Goal: Check status

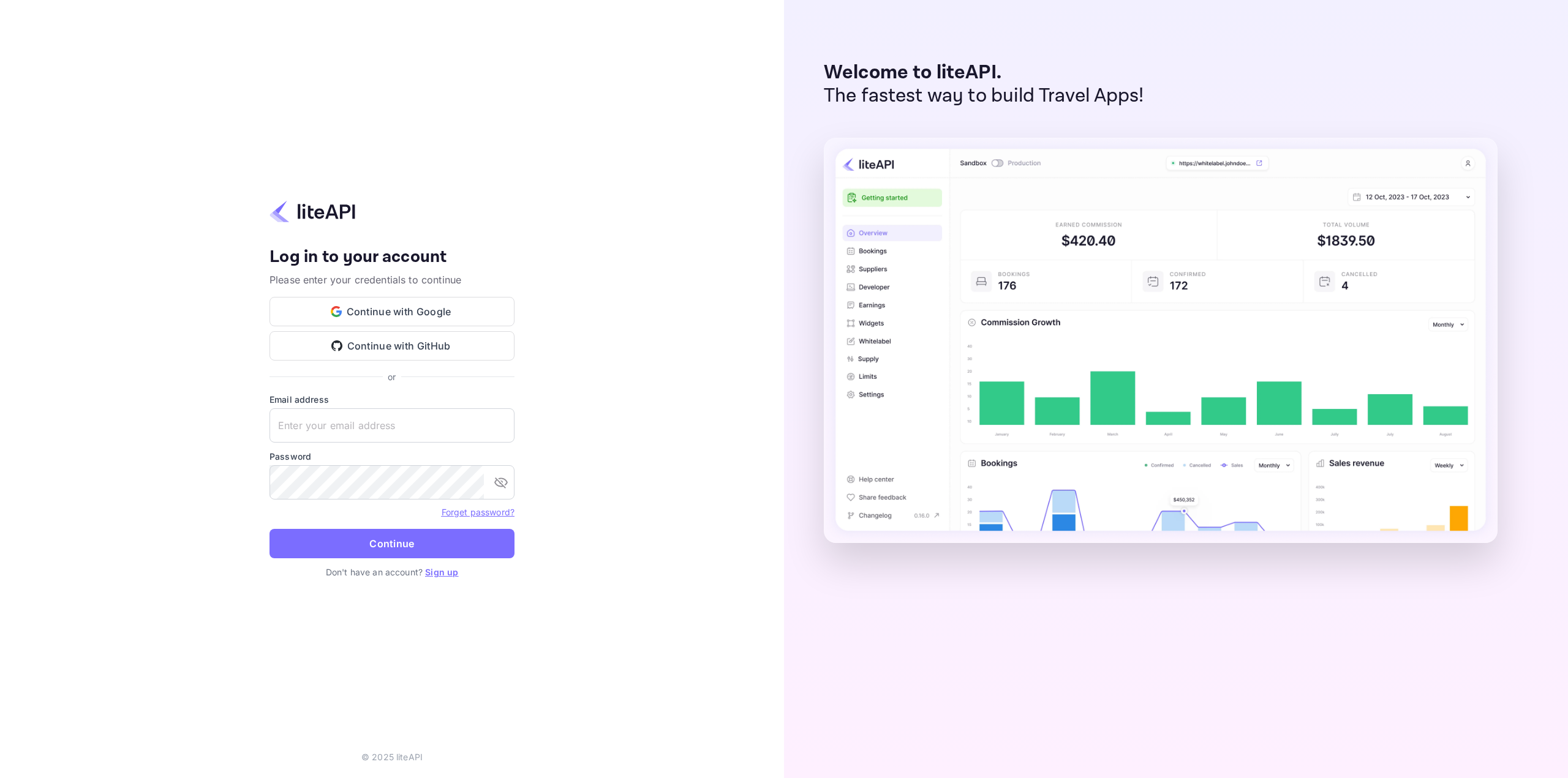
type input "[EMAIL_ADDRESS][DOMAIN_NAME]"
click at [396, 548] on button "Continue" at bounding box center [392, 544] width 245 height 30
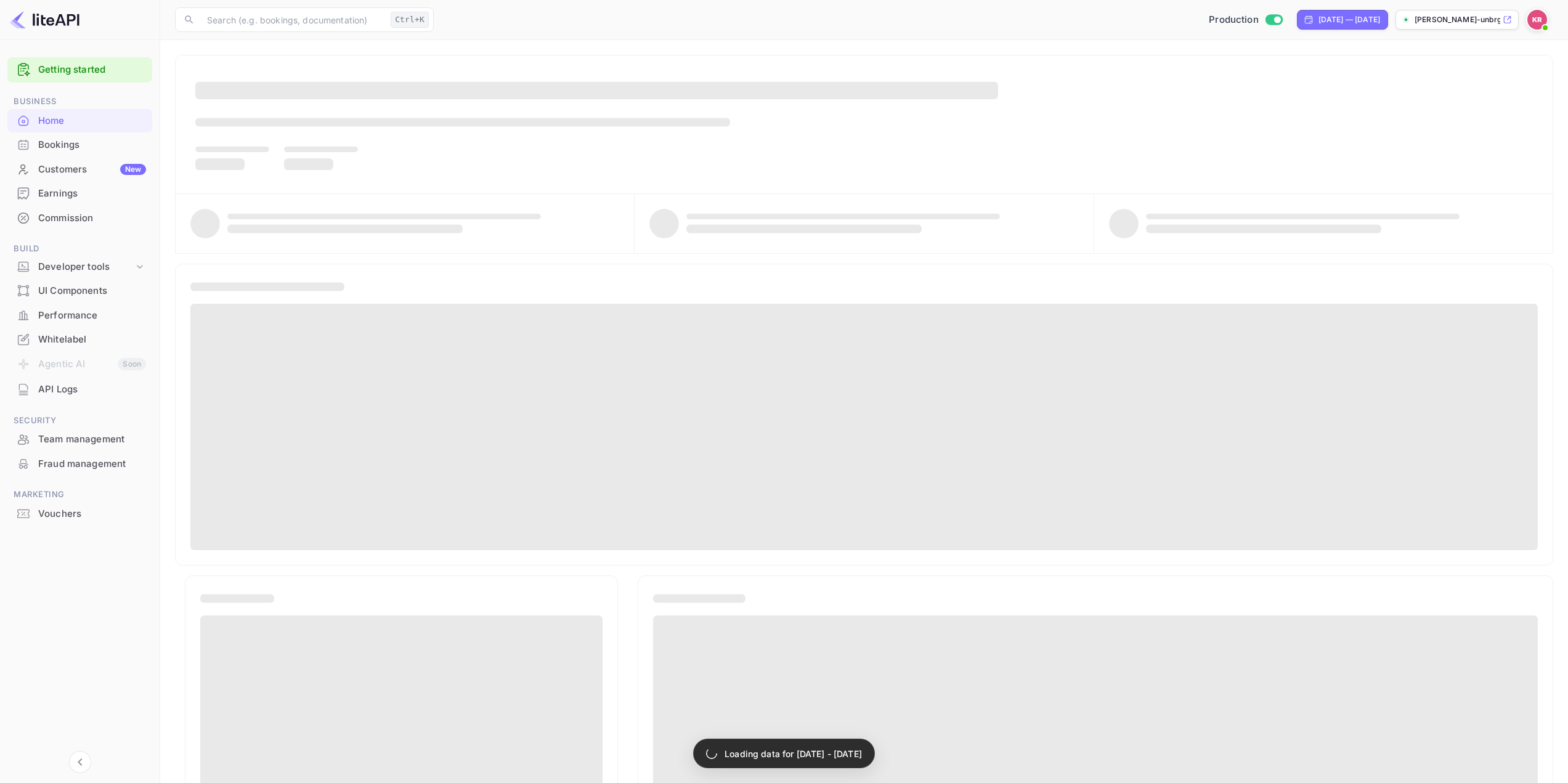
click at [71, 145] on div "Bookings" at bounding box center [91, 145] width 107 height 15
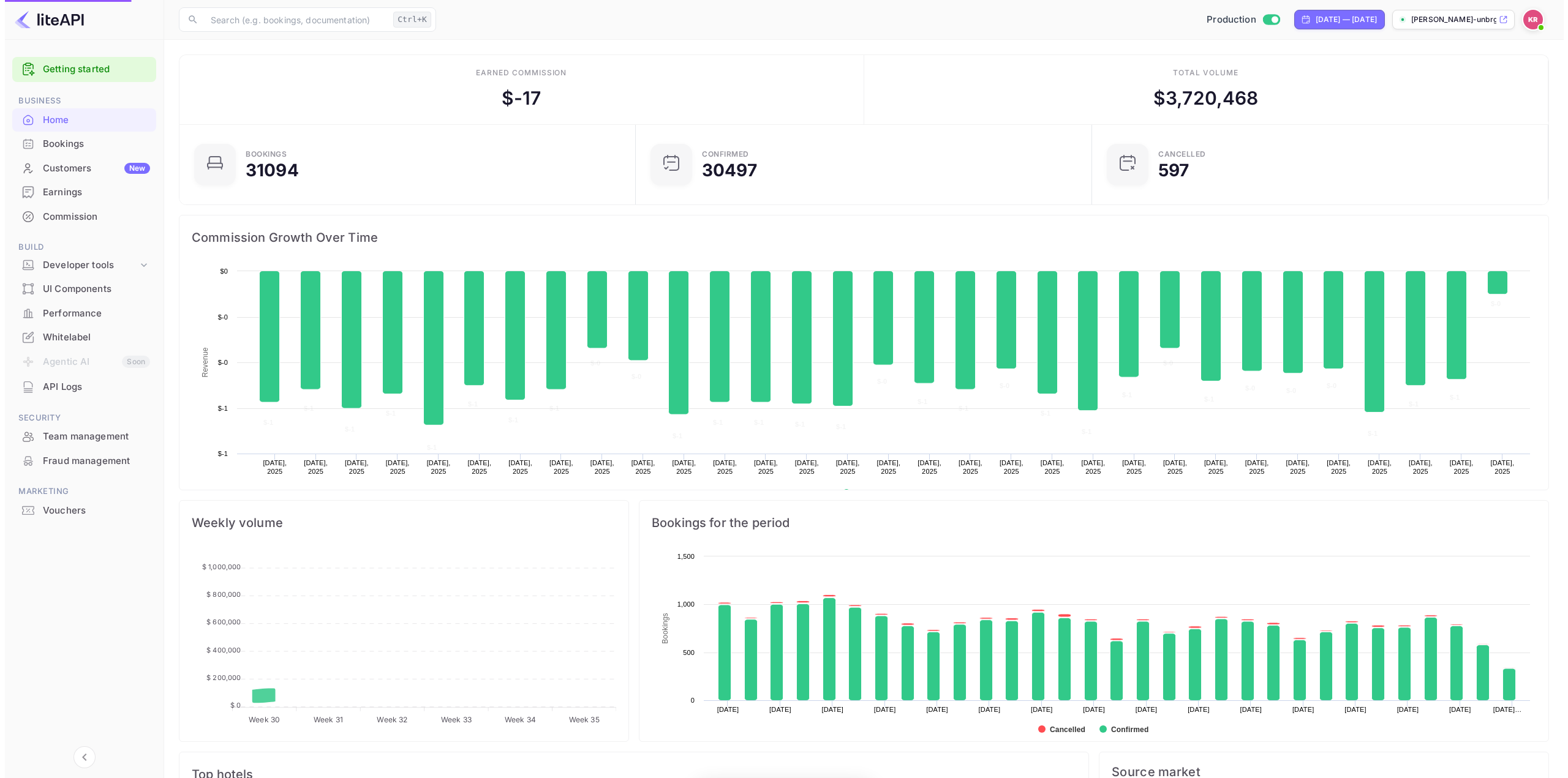
scroll to position [189, 440]
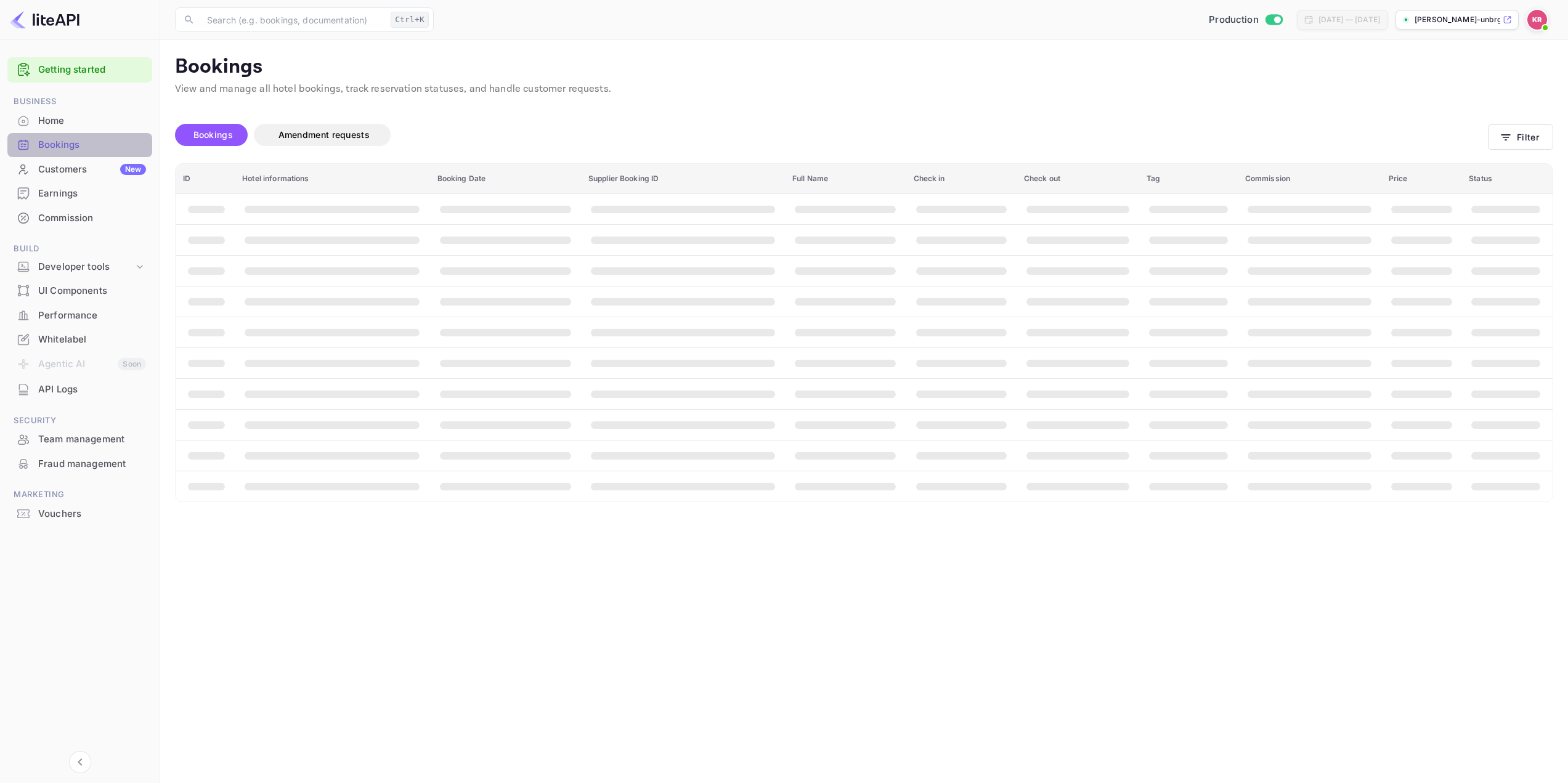
click at [51, 142] on div "Bookings" at bounding box center [91, 145] width 107 height 15
click at [1522, 145] on button "Filter" at bounding box center [1529, 137] width 65 height 25
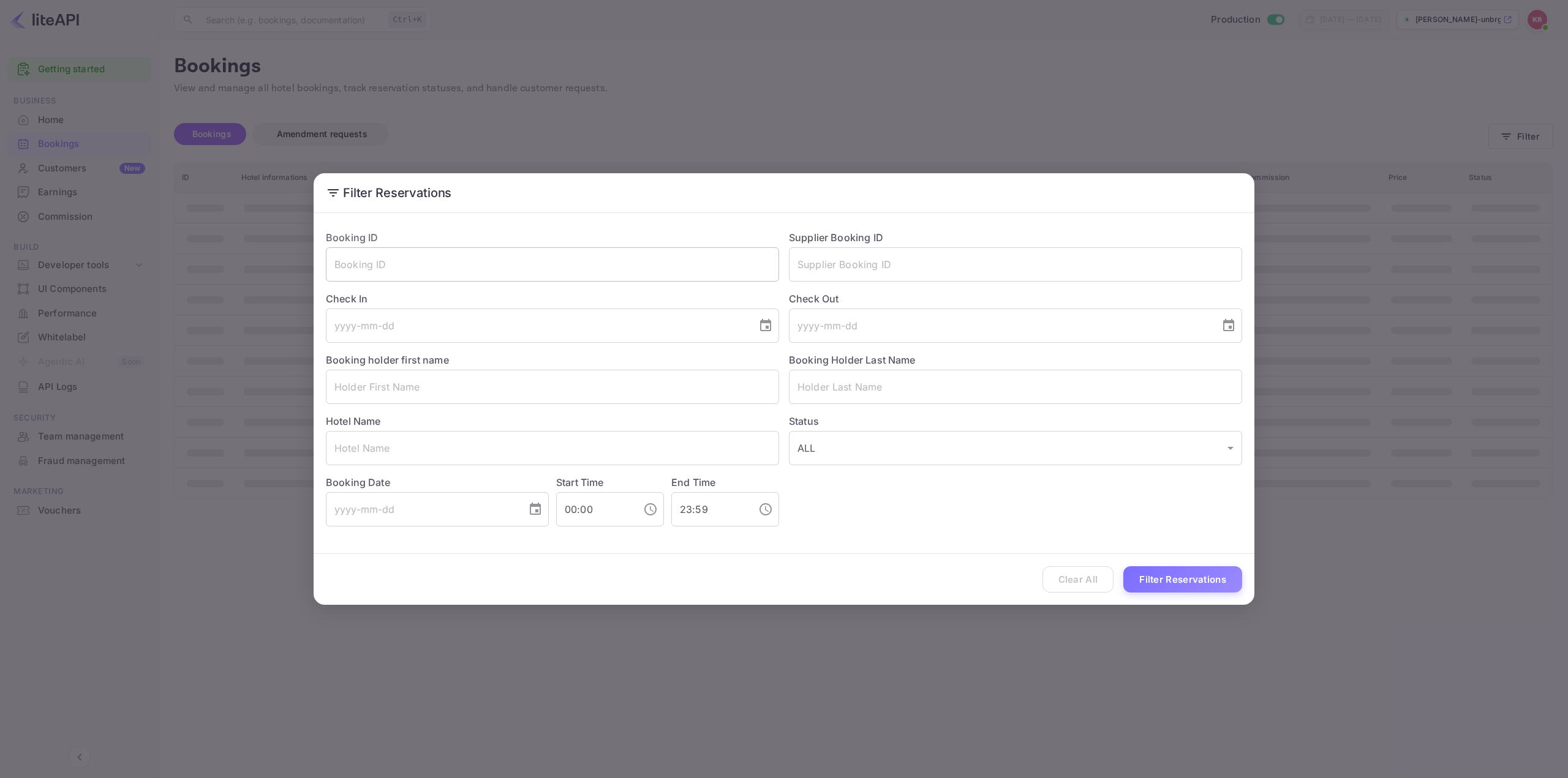
click at [600, 268] on input "text" at bounding box center [553, 264] width 453 height 35
paste input "cwBgLhl8p"
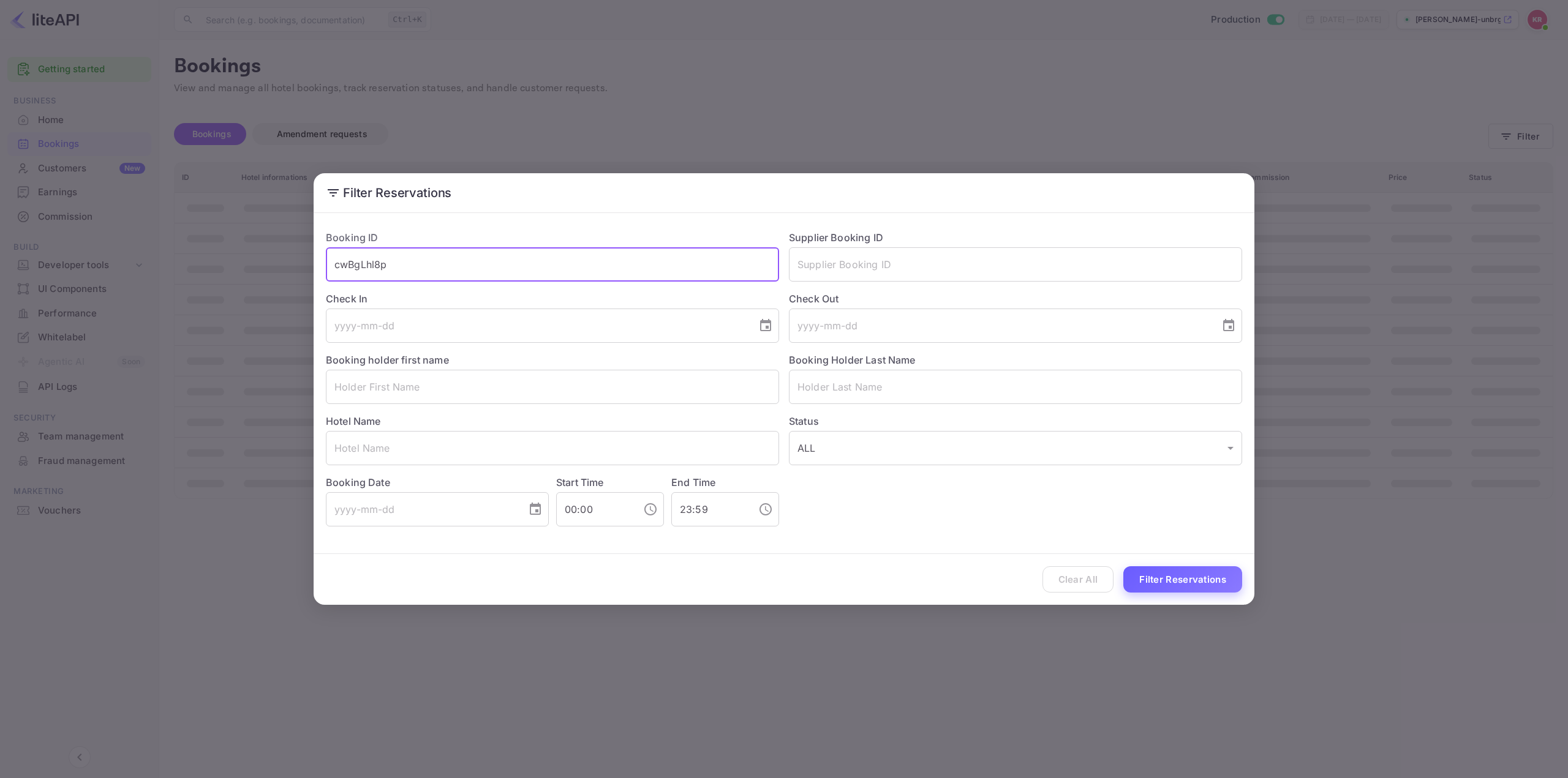
type input "cwBgLhl8p"
click at [1139, 574] on button "Filter Reservations" at bounding box center [1183, 579] width 119 height 26
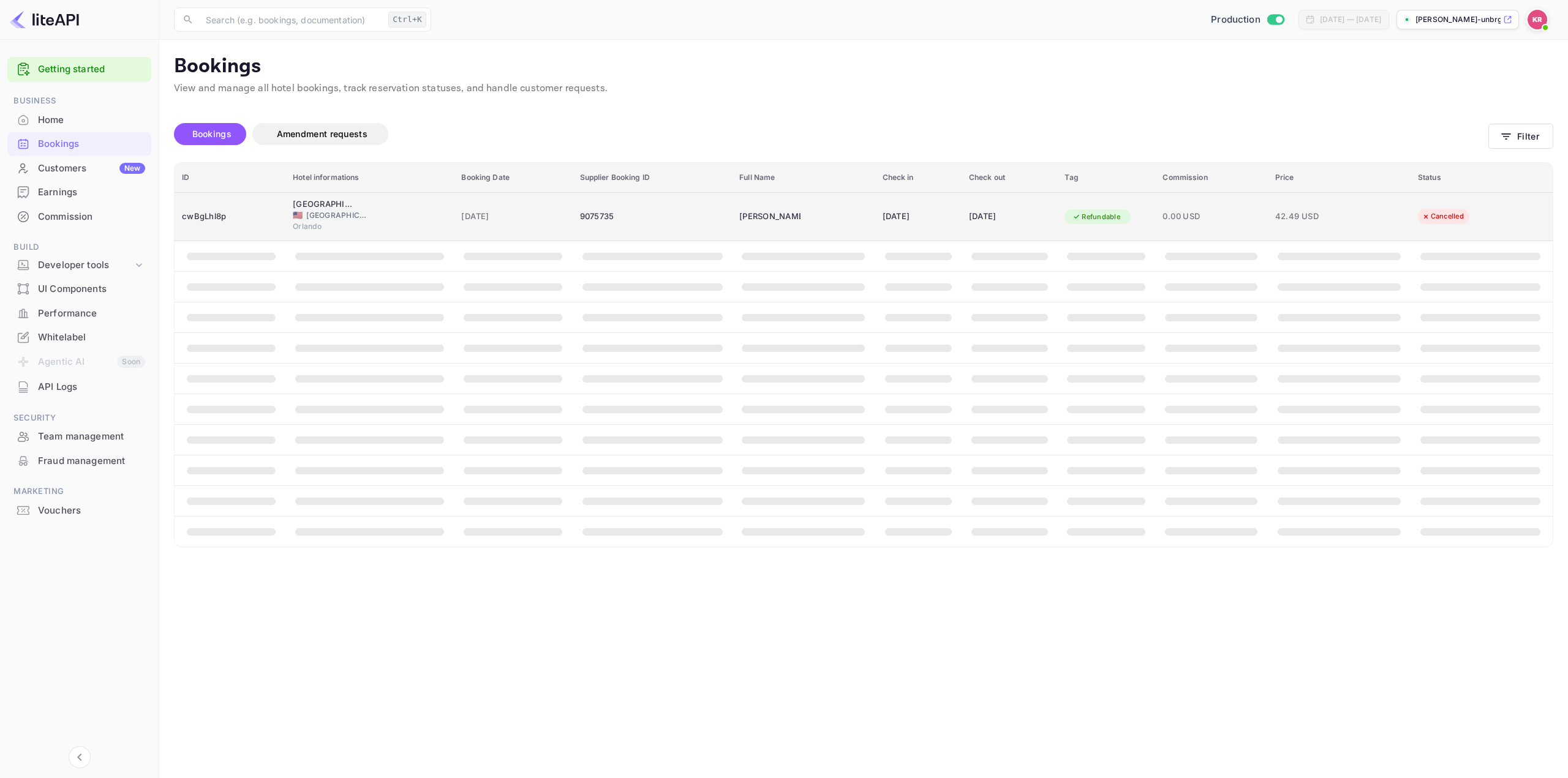
click at [883, 214] on div "[DATE]" at bounding box center [918, 217] width 71 height 19
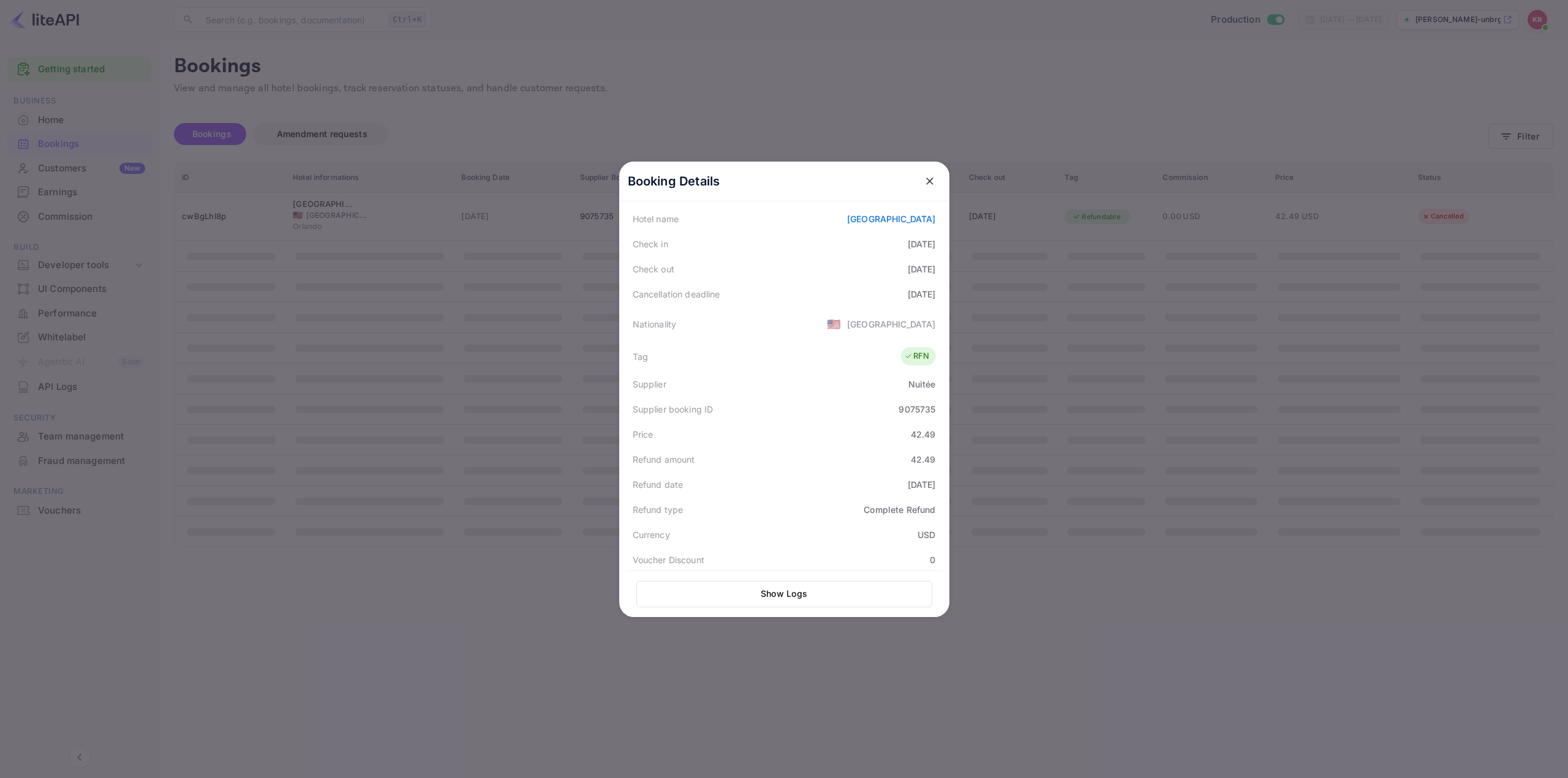
scroll to position [245, 0]
click at [1266, 503] on div at bounding box center [784, 389] width 1568 height 778
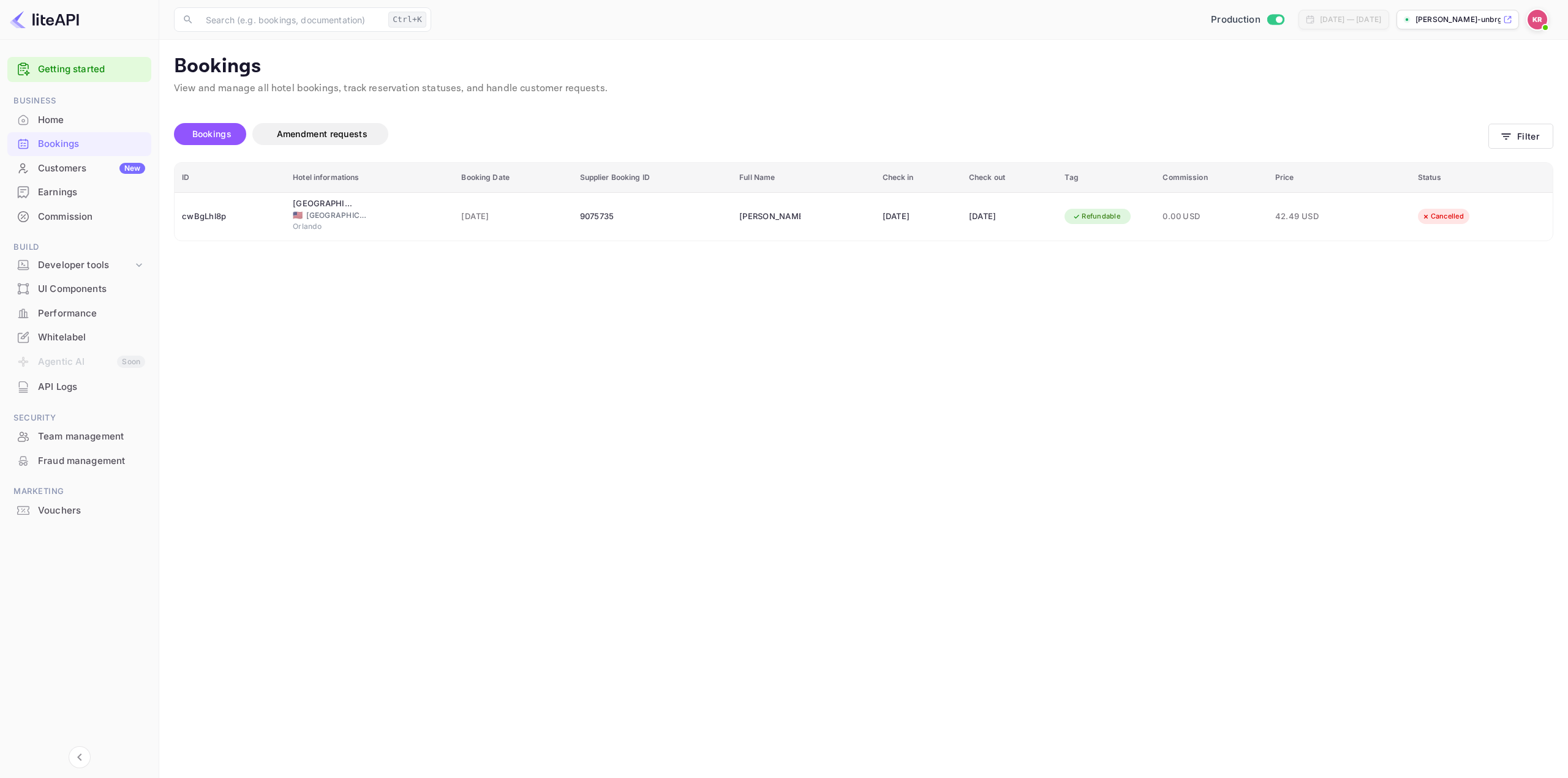
drag, startPoint x: 1521, startPoint y: 122, endPoint x: 1521, endPoint y: 129, distance: 7.0
click at [1521, 124] on div "Bookings Amendment requests Filter" at bounding box center [864, 136] width 1379 height 51
click at [1519, 131] on button "Filter" at bounding box center [1521, 136] width 65 height 25
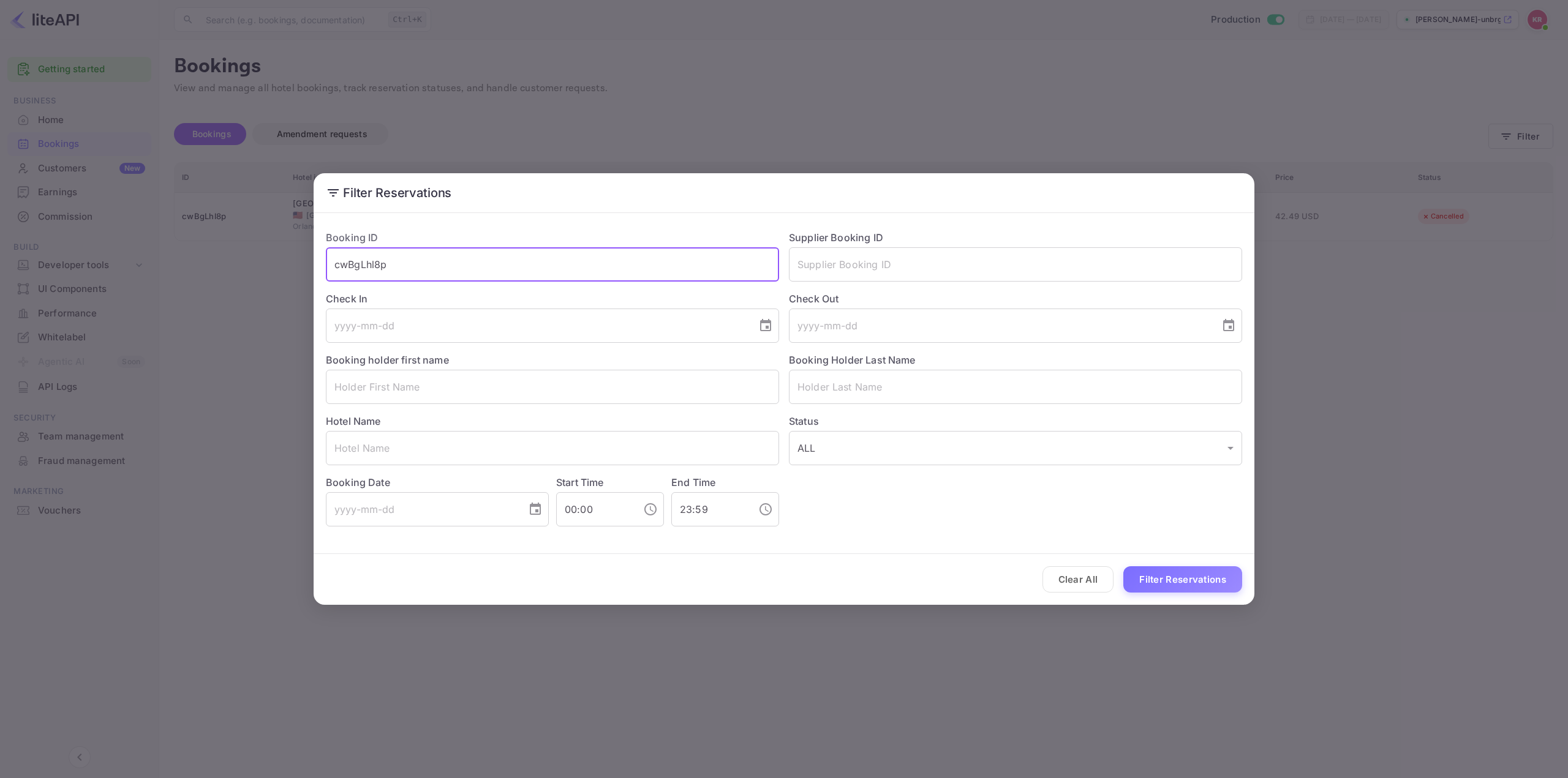
drag, startPoint x: 468, startPoint y: 263, endPoint x: 142, endPoint y: 262, distance: 326.0
click at [150, 275] on div "Filter Reservations Booking ID cwBgLhl8p ​ Supplier Booking ID ​ Check In ​ Che…" at bounding box center [784, 389] width 1568 height 778
click at [881, 373] on input "text" at bounding box center [1015, 387] width 453 height 35
paste input "[PERSON_NAME]"
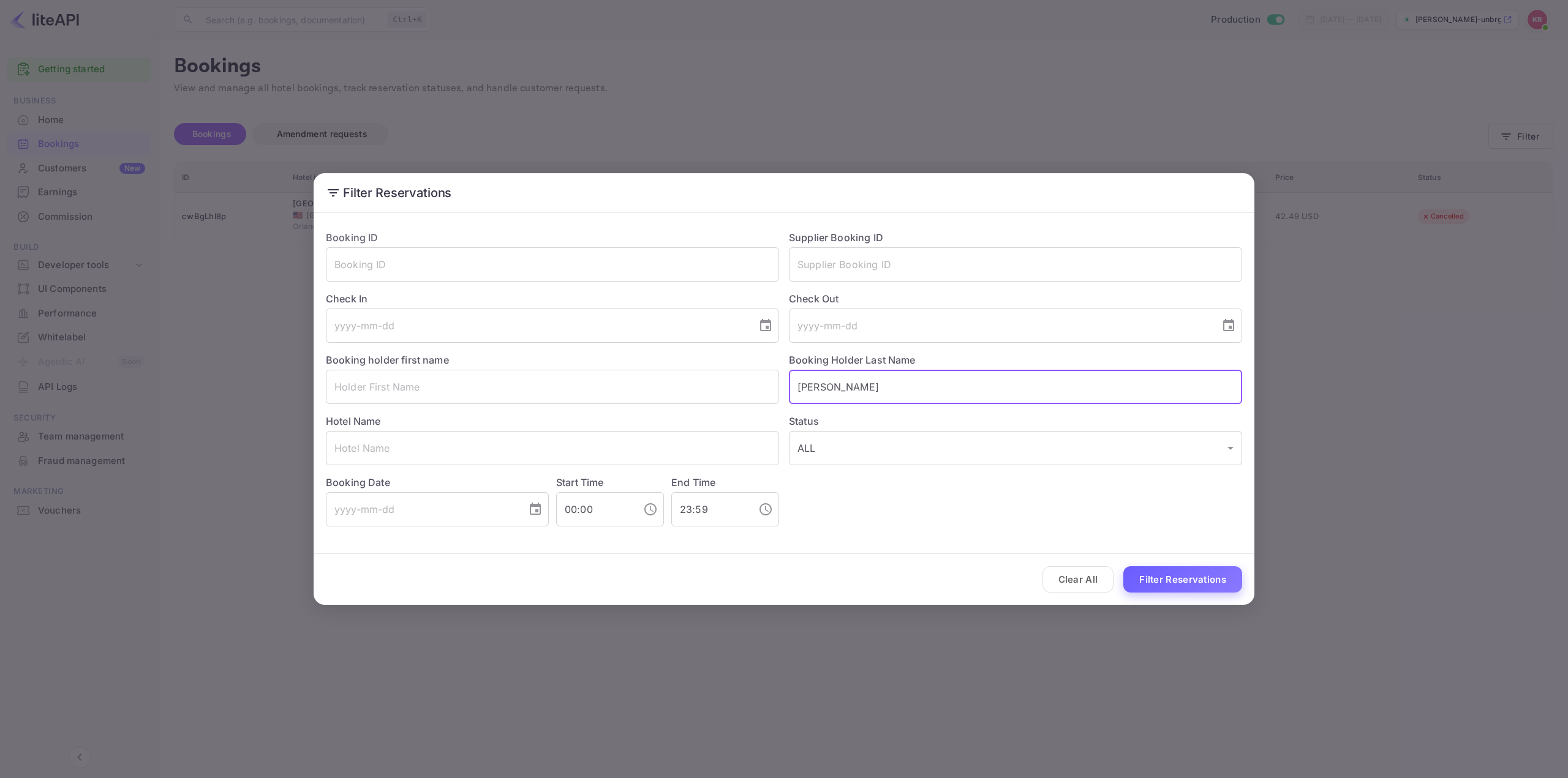
type input "[PERSON_NAME]"
click at [1180, 576] on button "Filter Reservations" at bounding box center [1183, 579] width 119 height 26
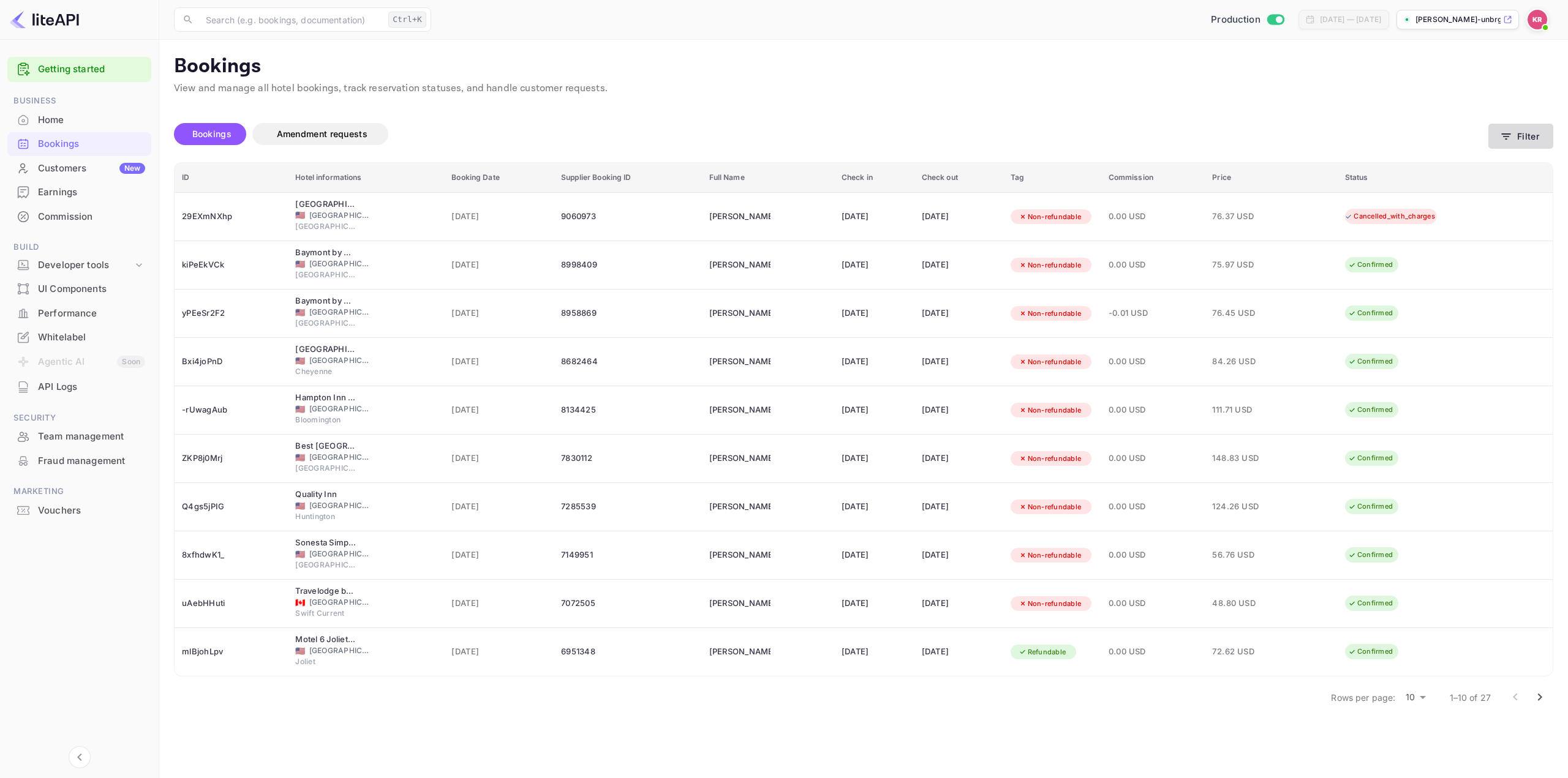
click at [1526, 143] on button "Filter" at bounding box center [1521, 136] width 65 height 25
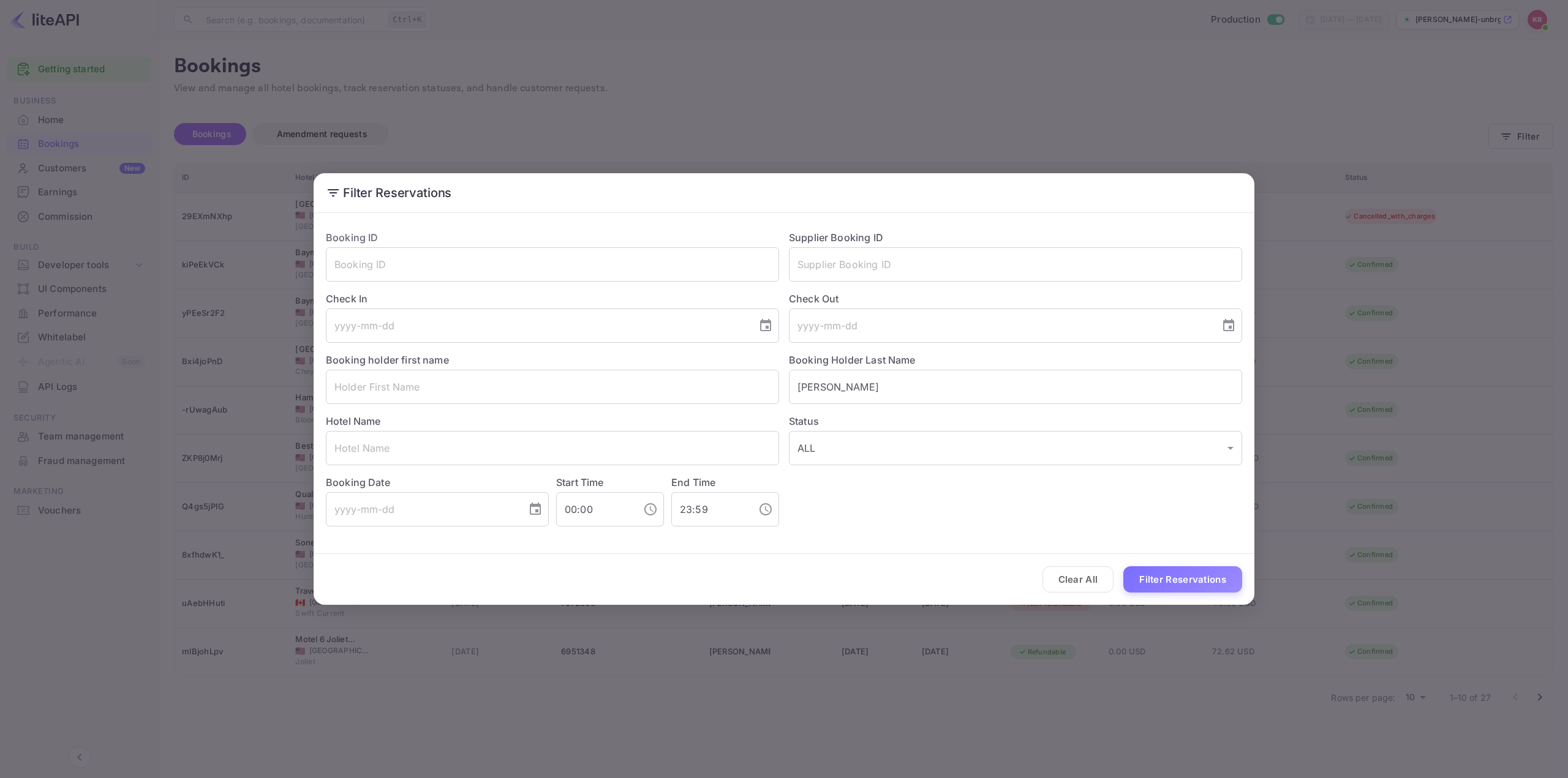
drag, startPoint x: 526, startPoint y: 419, endPoint x: 516, endPoint y: 416, distance: 10.4
click at [525, 420] on div "Hotel Name ​" at bounding box center [548, 434] width 463 height 61
click at [473, 390] on input "text" at bounding box center [553, 387] width 453 height 35
paste input "[PERSON_NAME]"
type input "[PERSON_NAME]"
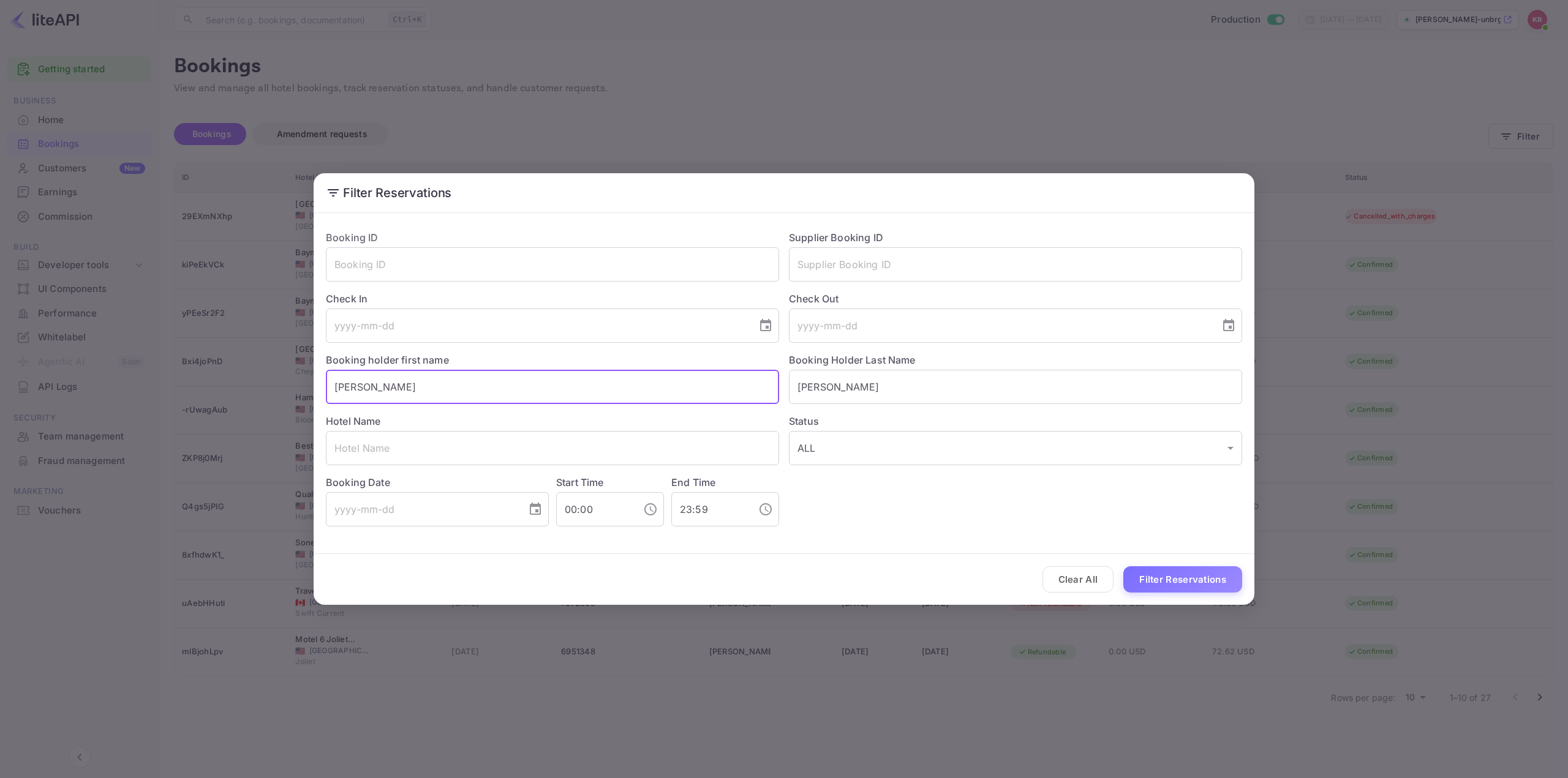
click at [1155, 591] on button "Filter Reservations" at bounding box center [1183, 579] width 119 height 26
click at [1320, 143] on div "Filter Reservations Booking ID ​ Supplier Booking ID ​ Check In ​ Check Out ​ B…" at bounding box center [784, 389] width 1568 height 778
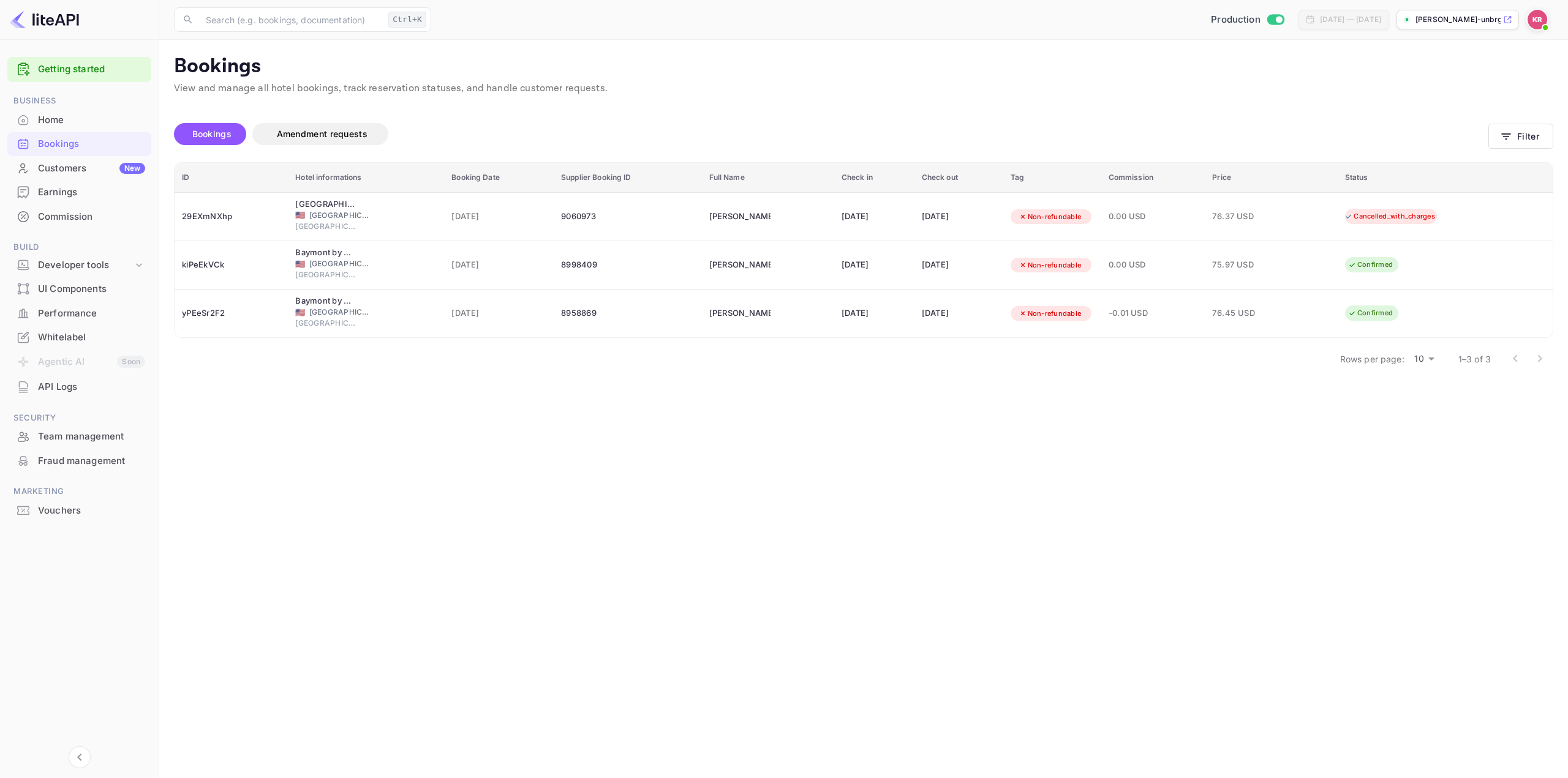
click at [900, 430] on main "Bookings View and manage all hotel bookings, track reservation statuses, and ha…" at bounding box center [864, 409] width 1409 height 739
